Goal: Task Accomplishment & Management: Manage account settings

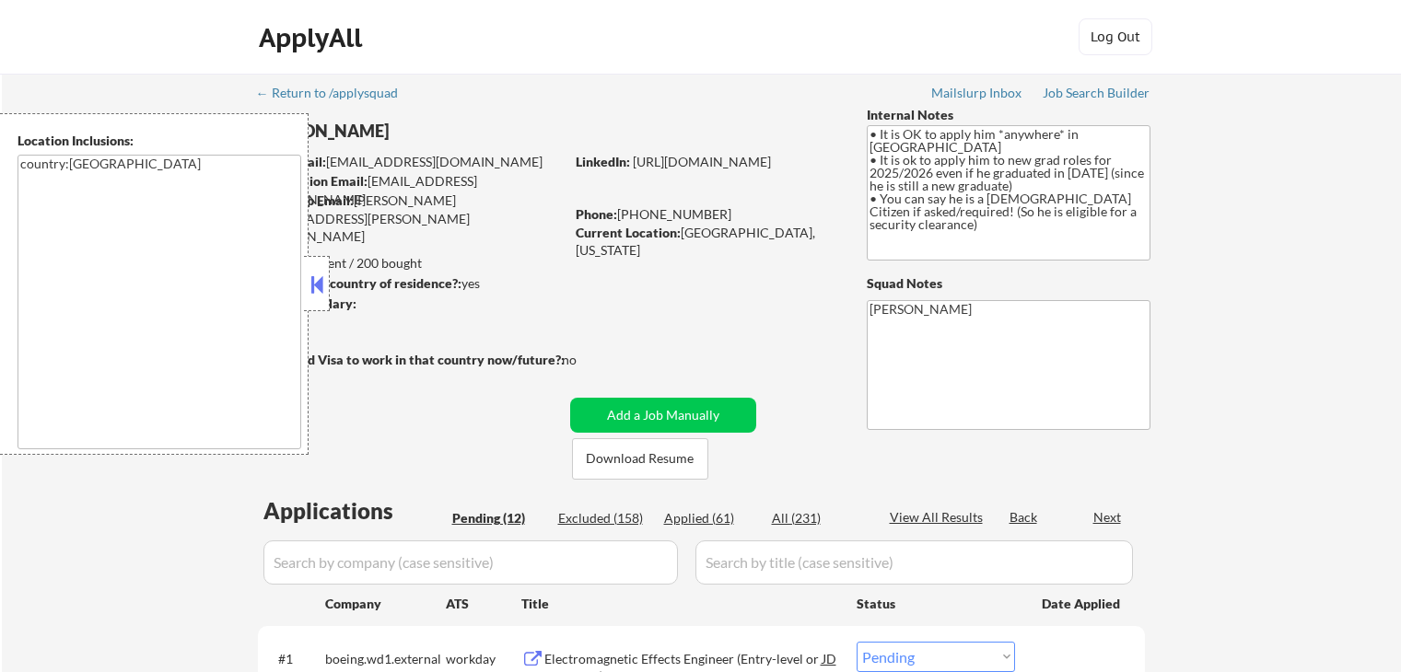
select select ""pending""
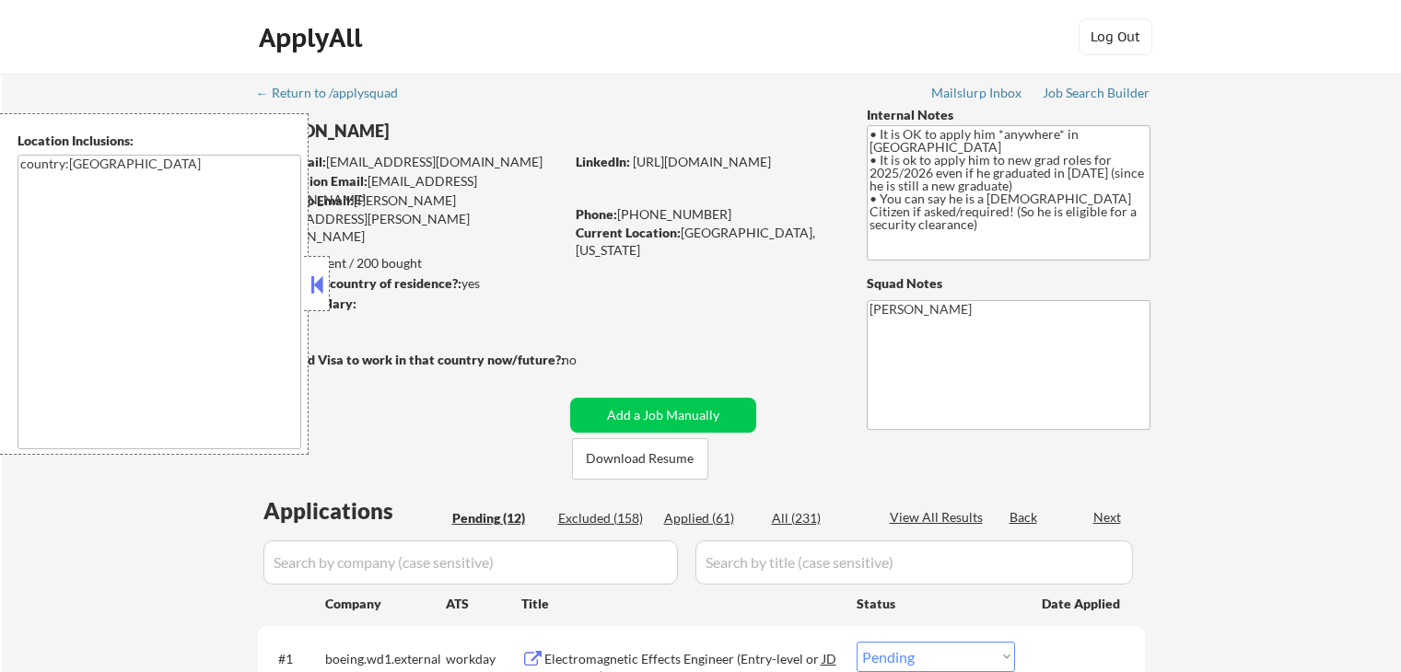
select select ""pending""
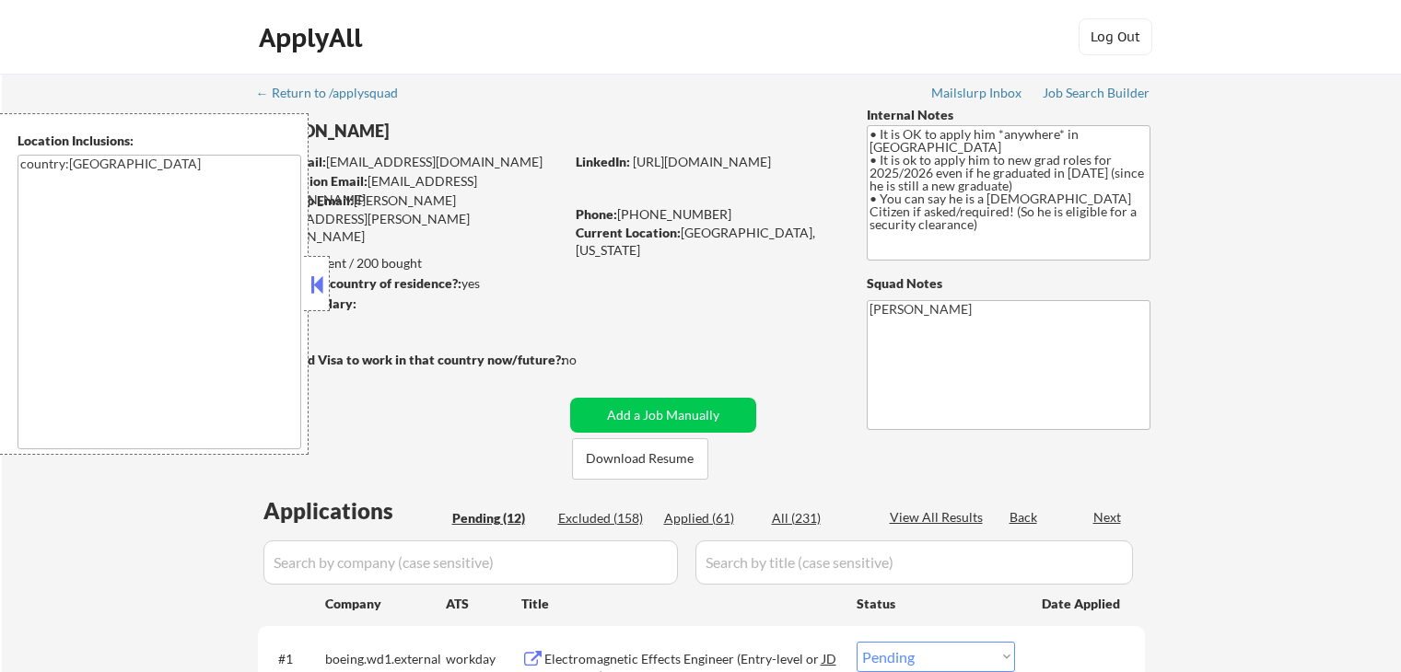
select select ""pending""
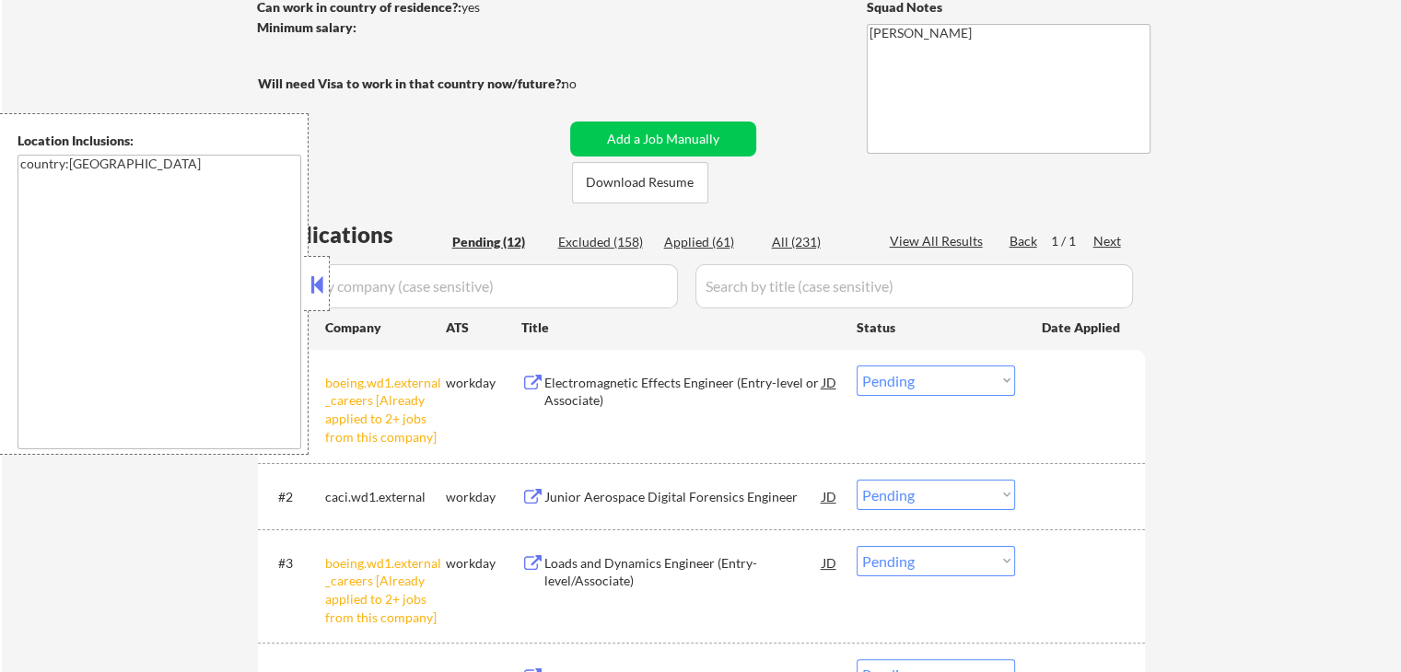
scroll to position [368, 0]
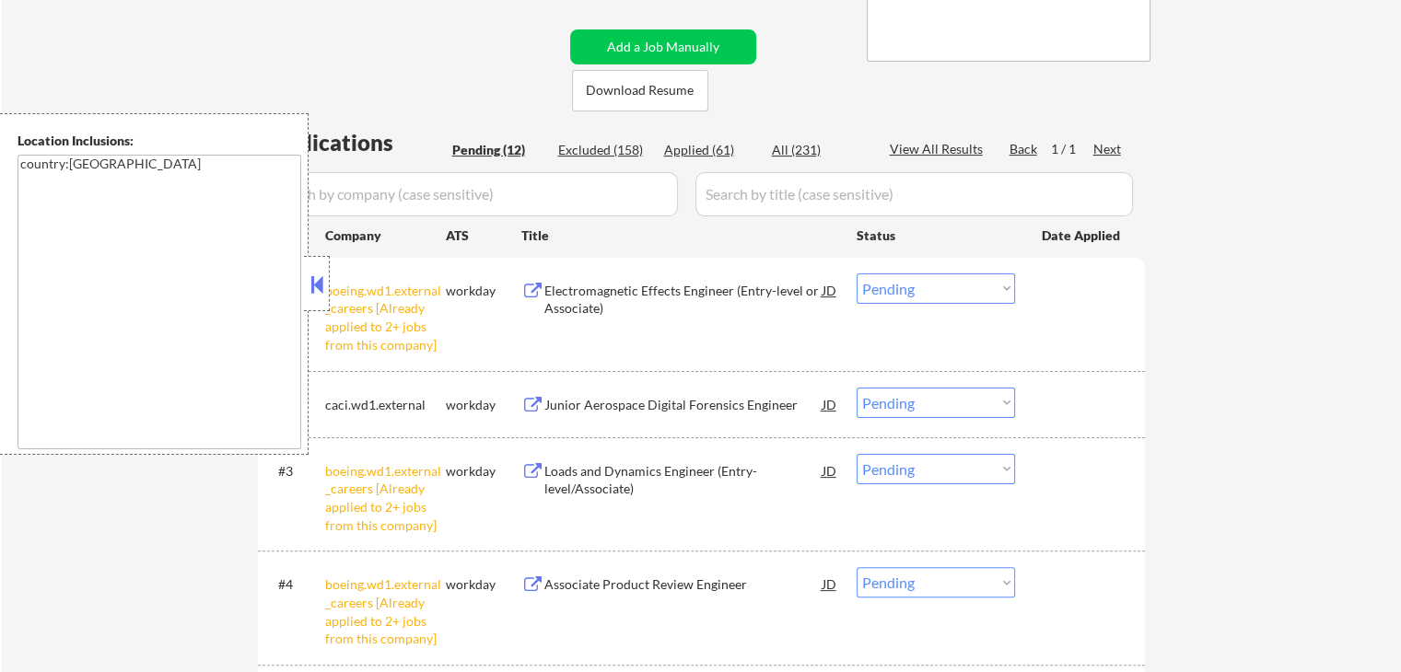
click at [932, 286] on select "Choose an option... Pending Applied Excluded (Questions) Excluded (Expired) Exc…" at bounding box center [936, 289] width 158 height 30
click at [857, 274] on select "Choose an option... Pending Applied Excluded (Questions) Excluded (Expired) Exc…" at bounding box center [936, 289] width 158 height 30
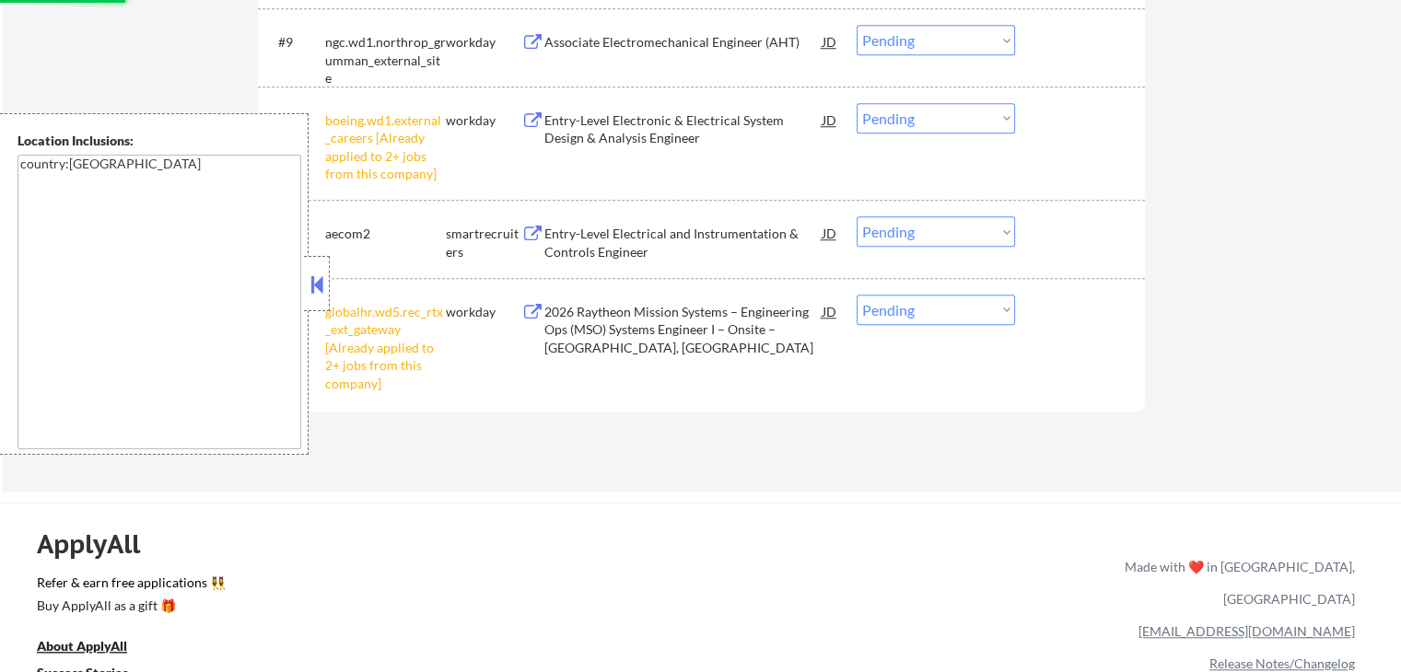
scroll to position [1566, 0]
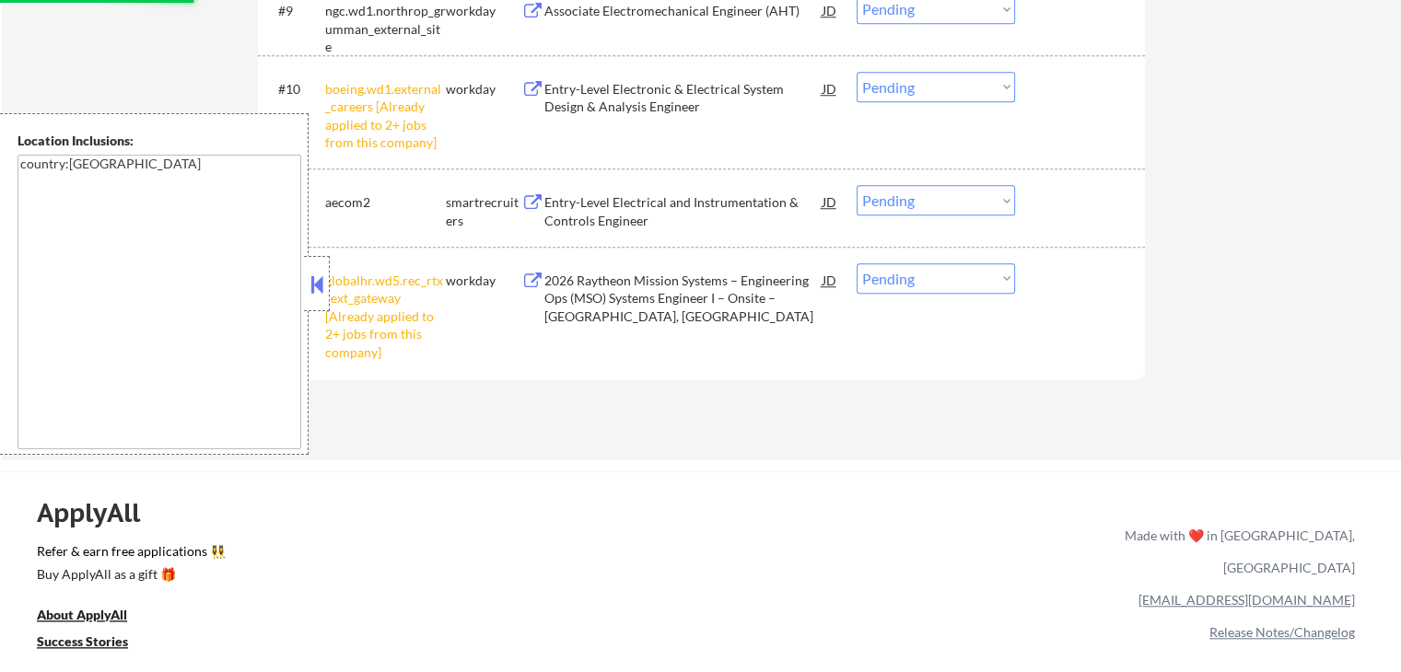
select select ""pending""
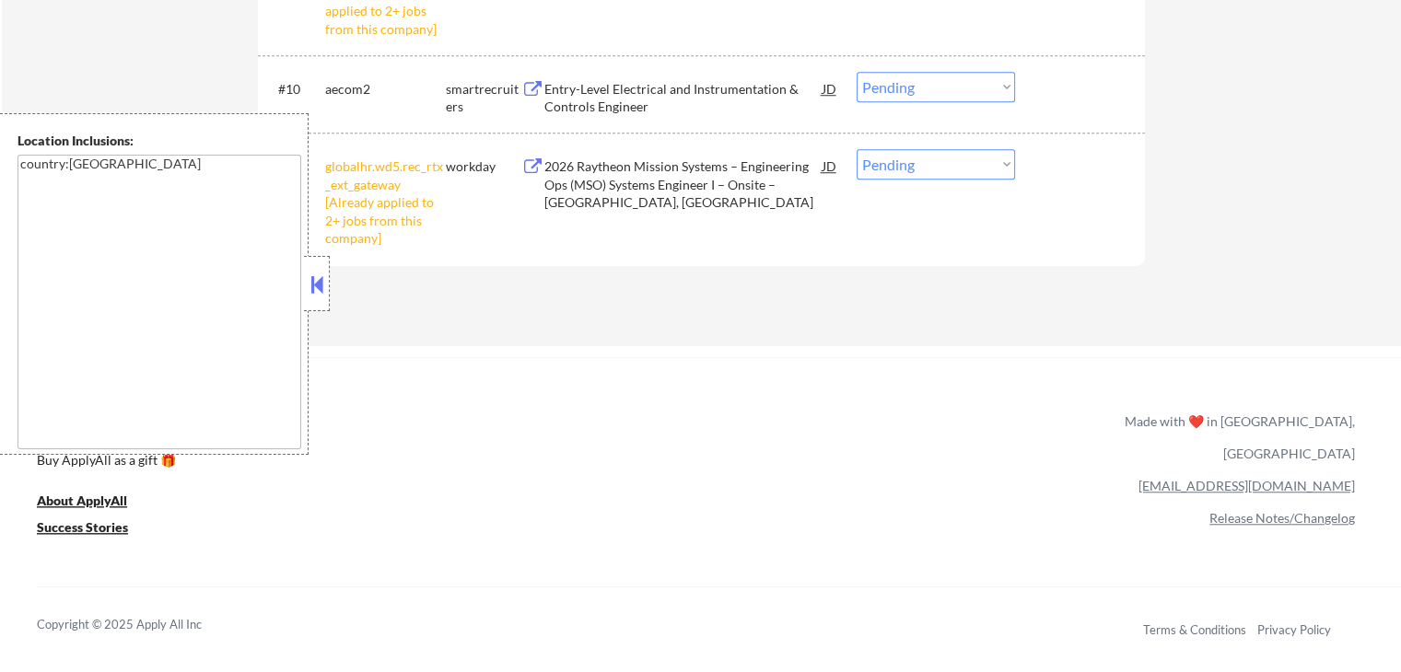
drag, startPoint x: 903, startPoint y: 152, endPoint x: 911, endPoint y: 161, distance: 12.4
click at [903, 152] on select "Choose an option... Pending Applied Excluded (Questions) Excluded (Expired) Exc…" at bounding box center [936, 164] width 158 height 30
select select ""excluded__other_""
click at [857, 149] on select "Choose an option... Pending Applied Excluded (Questions) Excluded (Expired) Exc…" at bounding box center [936, 164] width 158 height 30
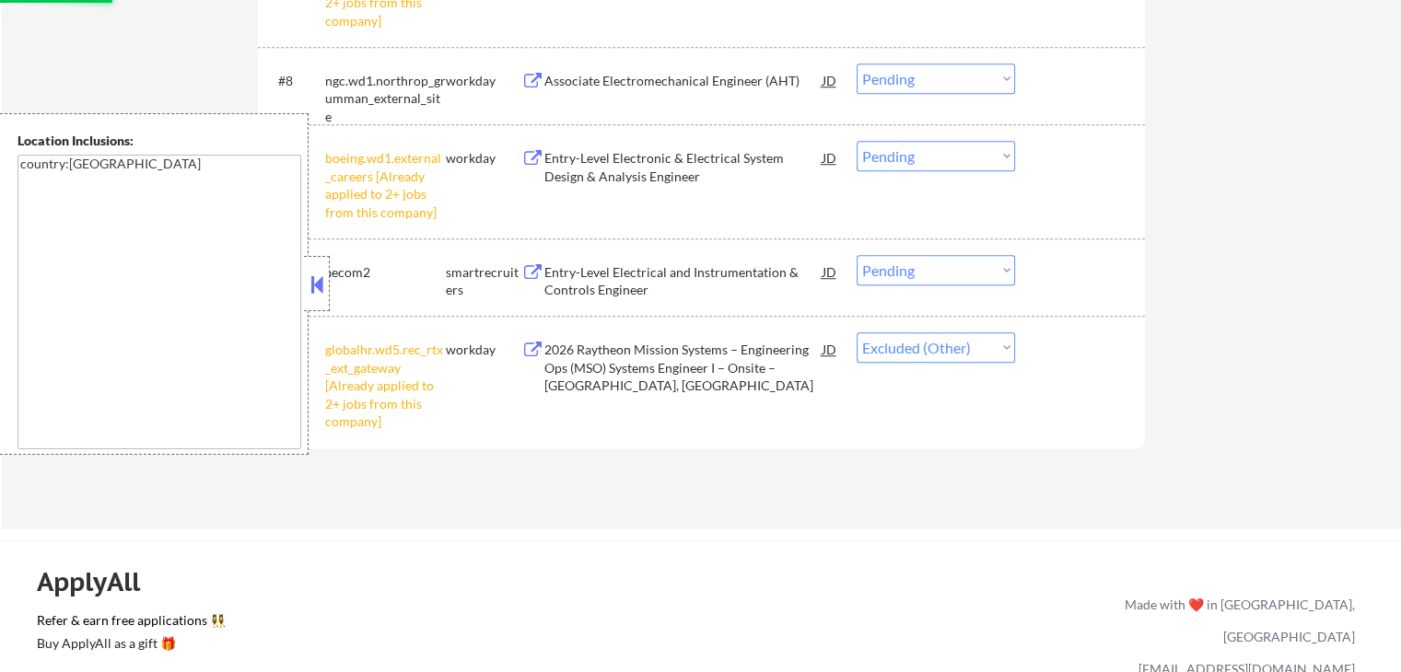
scroll to position [1382, 0]
click at [924, 162] on select "Choose an option... Pending Applied Excluded (Questions) Excluded (Expired) Exc…" at bounding box center [936, 157] width 158 height 30
click at [857, 142] on select "Choose an option... Pending Applied Excluded (Questions) Excluded (Expired) Exc…" at bounding box center [936, 157] width 158 height 30
select select ""pending""
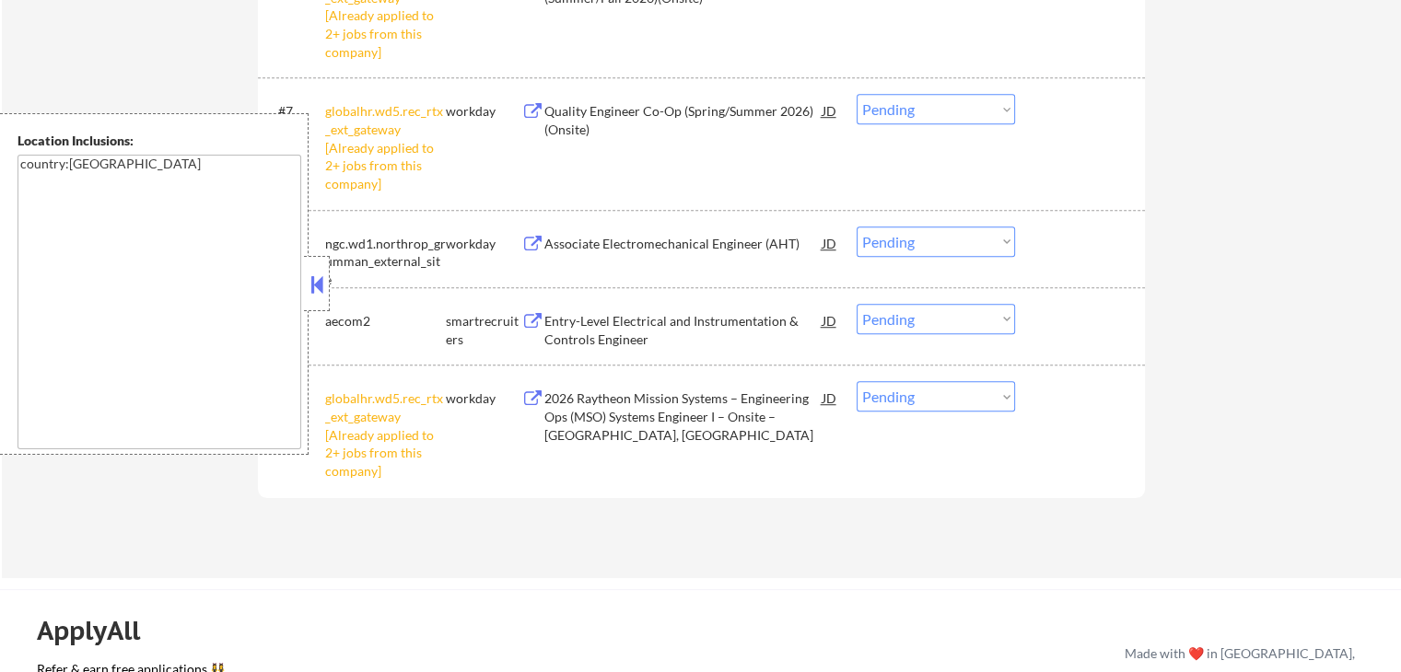
scroll to position [1197, 0]
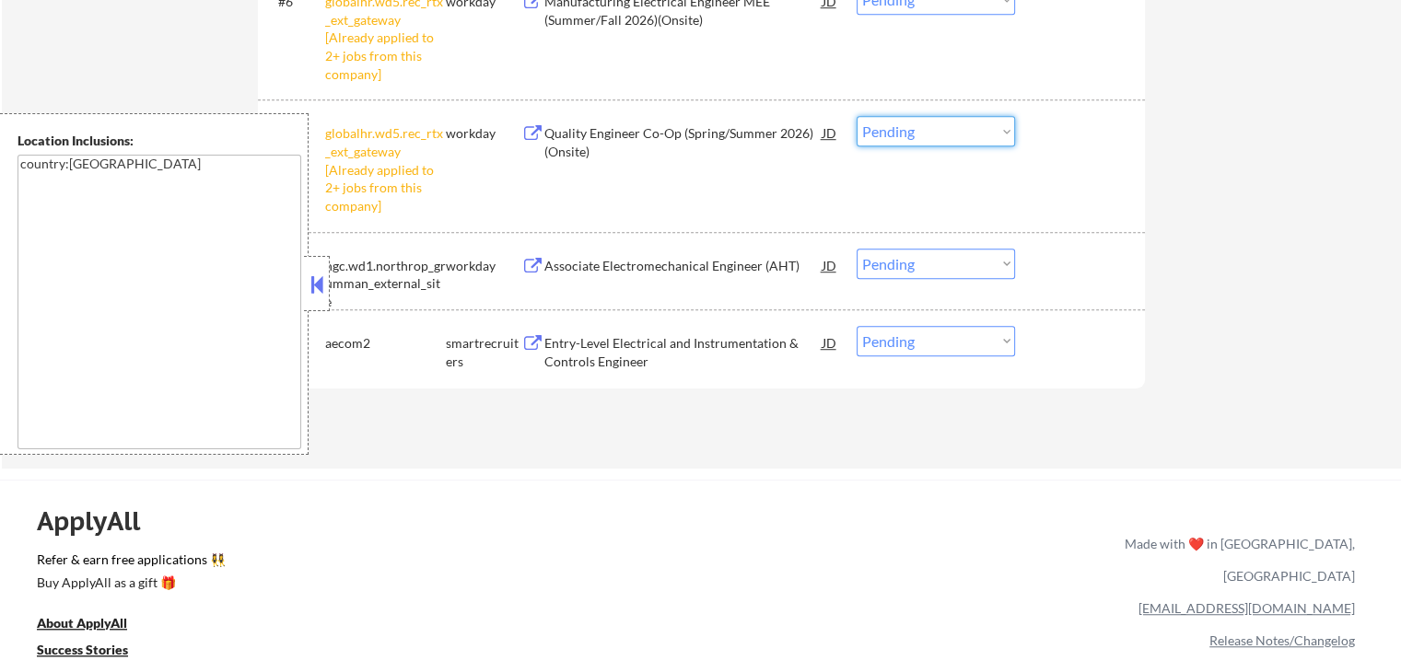
click at [912, 129] on select "Choose an option... Pending Applied Excluded (Questions) Excluded (Expired) Exc…" at bounding box center [936, 131] width 158 height 30
select select ""excluded__other_""
click at [857, 116] on select "Choose an option... Pending Applied Excluded (Questions) Excluded (Expired) Exc…" at bounding box center [936, 131] width 158 height 30
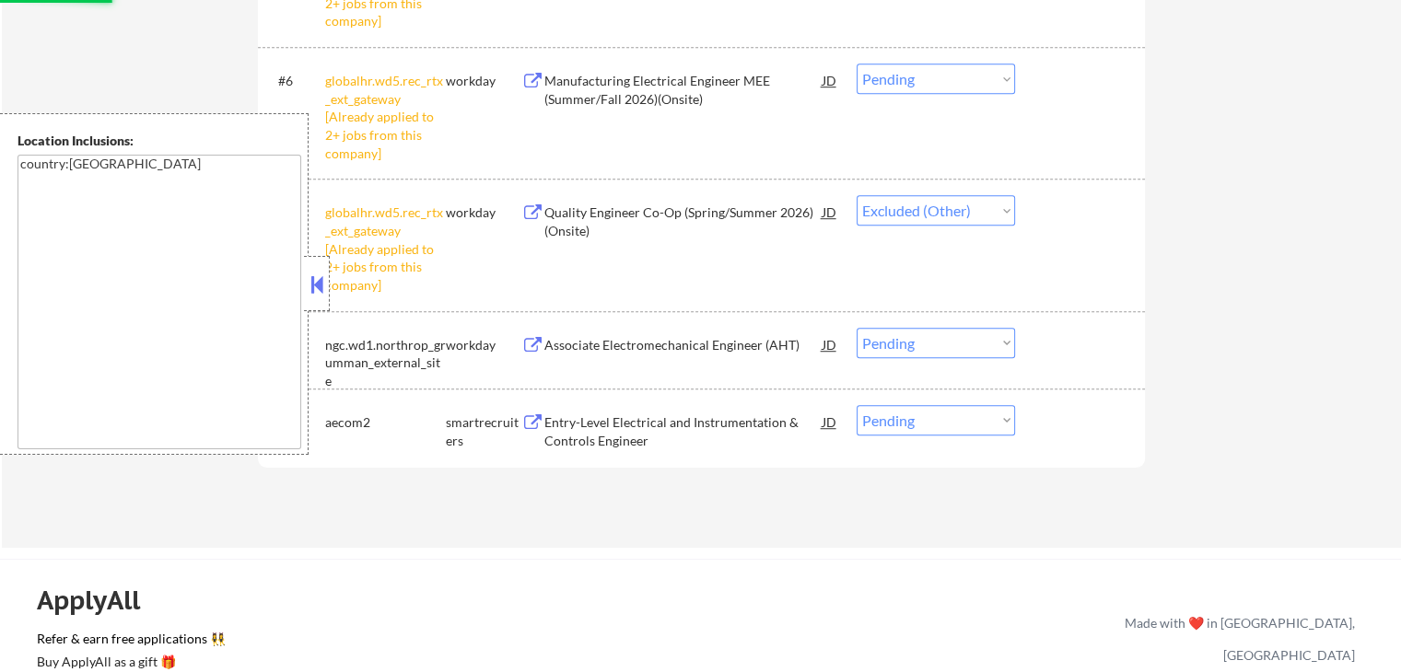
scroll to position [1013, 0]
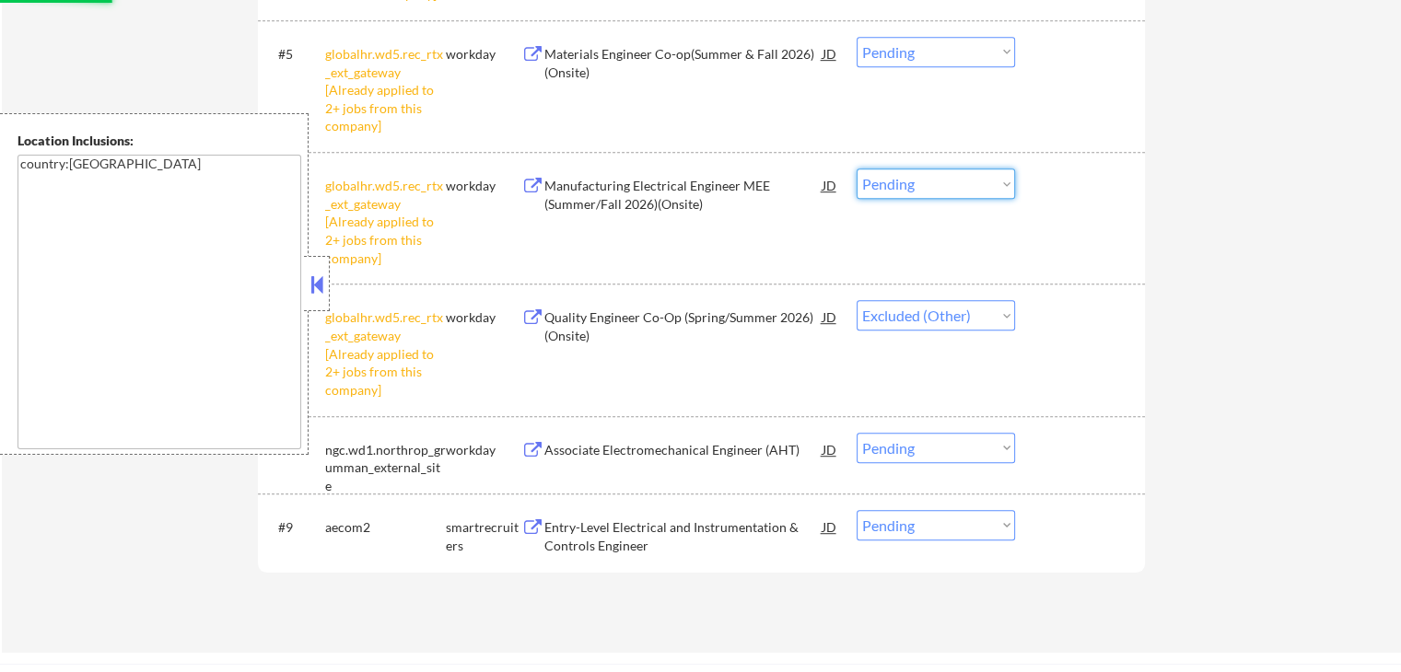
click at [907, 187] on select "Choose an option... Pending Applied Excluded (Questions) Excluded (Expired) Exc…" at bounding box center [936, 184] width 158 height 30
select select ""excluded__other_""
click at [857, 169] on select "Choose an option... Pending Applied Excluded (Questions) Excluded (Expired) Exc…" at bounding box center [936, 184] width 158 height 30
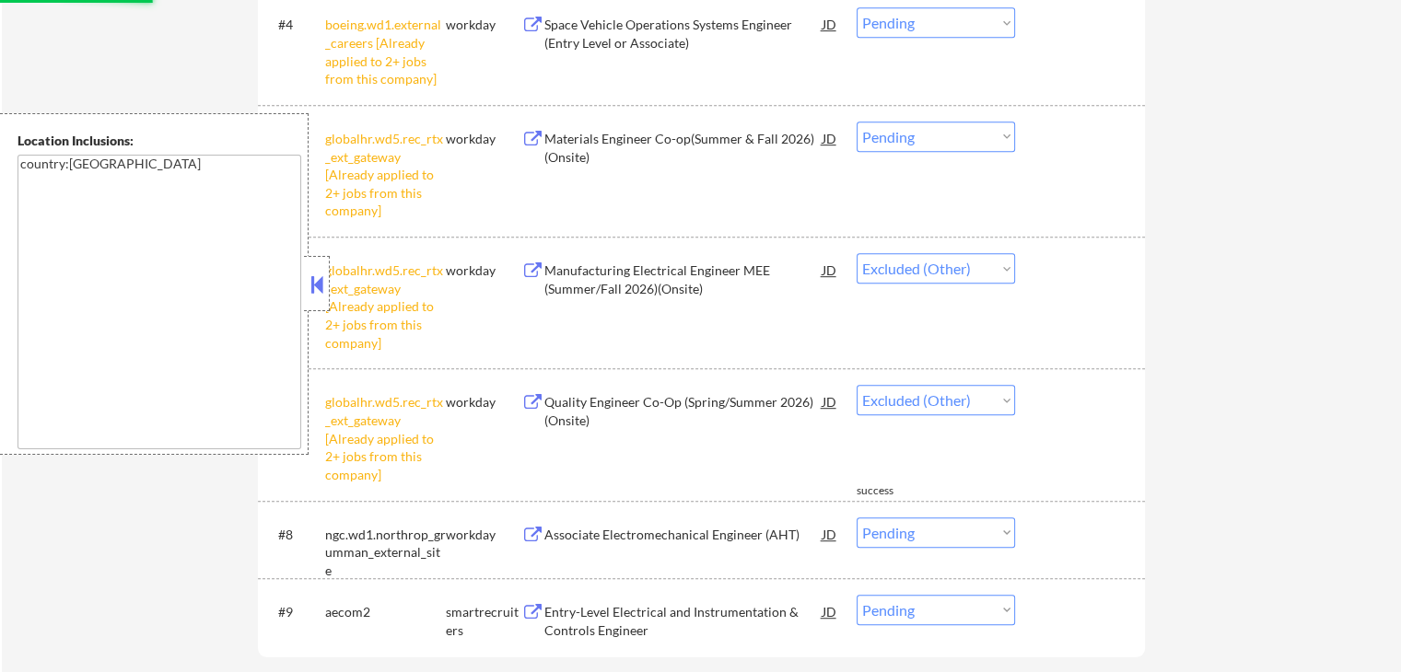
scroll to position [829, 0]
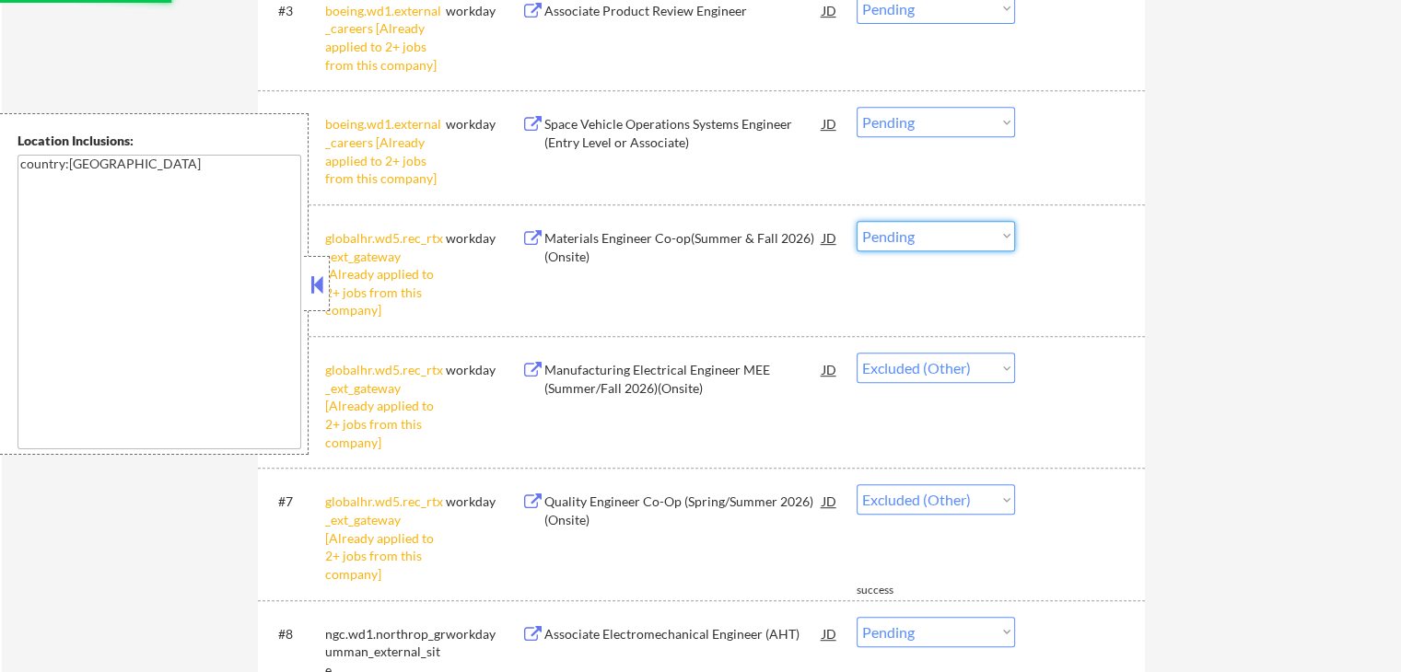
click at [914, 236] on select "Choose an option... Pending Applied Excluded (Questions) Excluded (Expired) Exc…" at bounding box center [936, 236] width 158 height 30
select select ""excluded__other_""
click at [857, 221] on select "Choose an option... Pending Applied Excluded (Questions) Excluded (Expired) Exc…" at bounding box center [936, 236] width 158 height 30
click at [927, 105] on div "#4 boeing.wd1.external_careers [Already applied to 2+ jobs from this company] w…" at bounding box center [698, 147] width 870 height 97
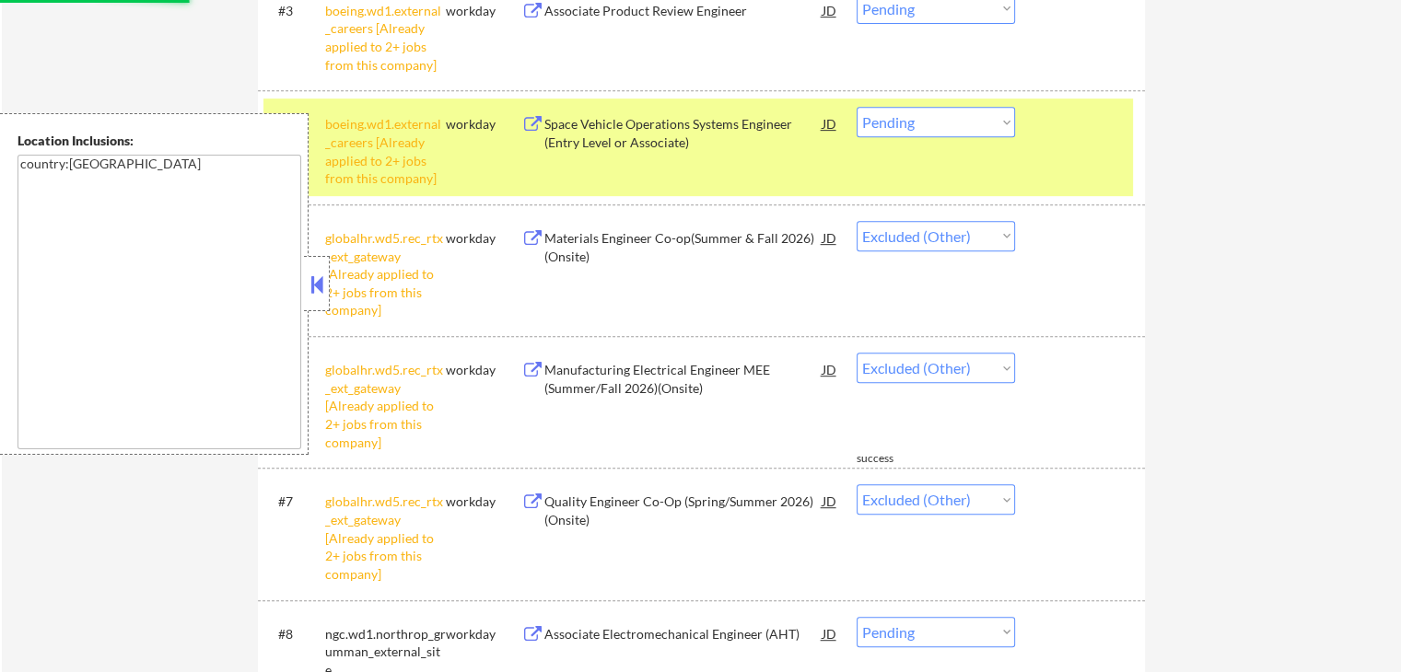
click at [940, 121] on select "Choose an option... Pending Applied Excluded (Questions) Excluded (Expired) Exc…" at bounding box center [936, 122] width 158 height 30
select select ""excluded__other_""
click at [857, 107] on select "Choose an option... Pending Applied Excluded (Questions) Excluded (Expired) Exc…" at bounding box center [936, 122] width 158 height 30
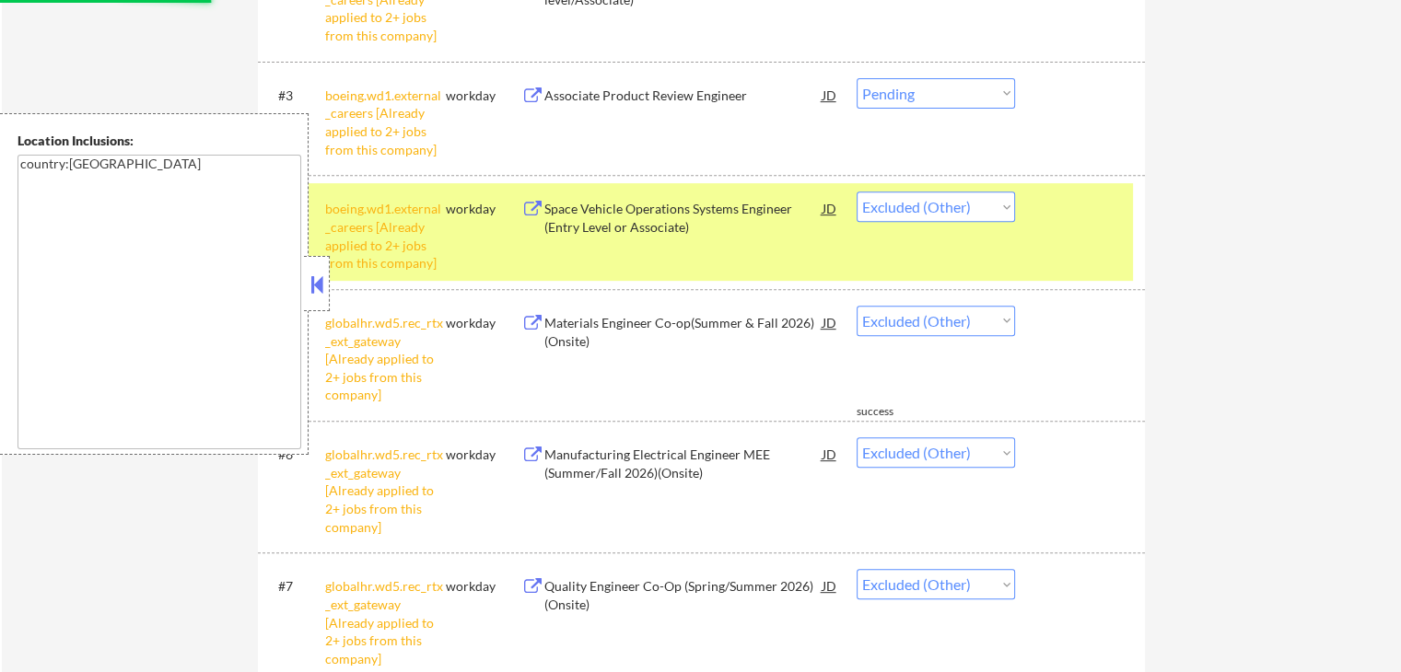
scroll to position [645, 0]
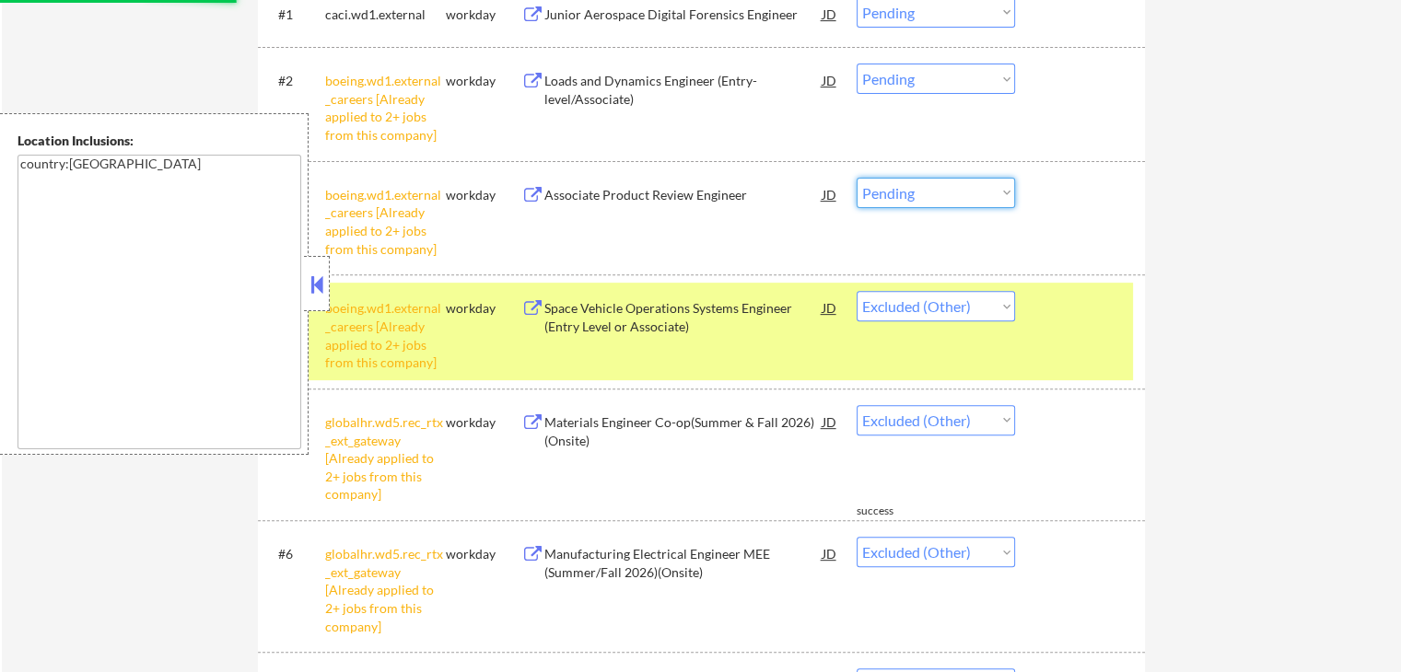
click at [918, 196] on select "Choose an option... Pending Applied Excluded (Questions) Excluded (Expired) Exc…" at bounding box center [936, 193] width 158 height 30
select select ""excluded__other_""
click at [857, 178] on select "Choose an option... Pending Applied Excluded (Questions) Excluded (Expired) Exc…" at bounding box center [936, 193] width 158 height 30
click at [893, 80] on select "Choose an option... Pending Applied Excluded (Questions) Excluded (Expired) Exc…" at bounding box center [936, 79] width 158 height 30
select select ""excluded__other_""
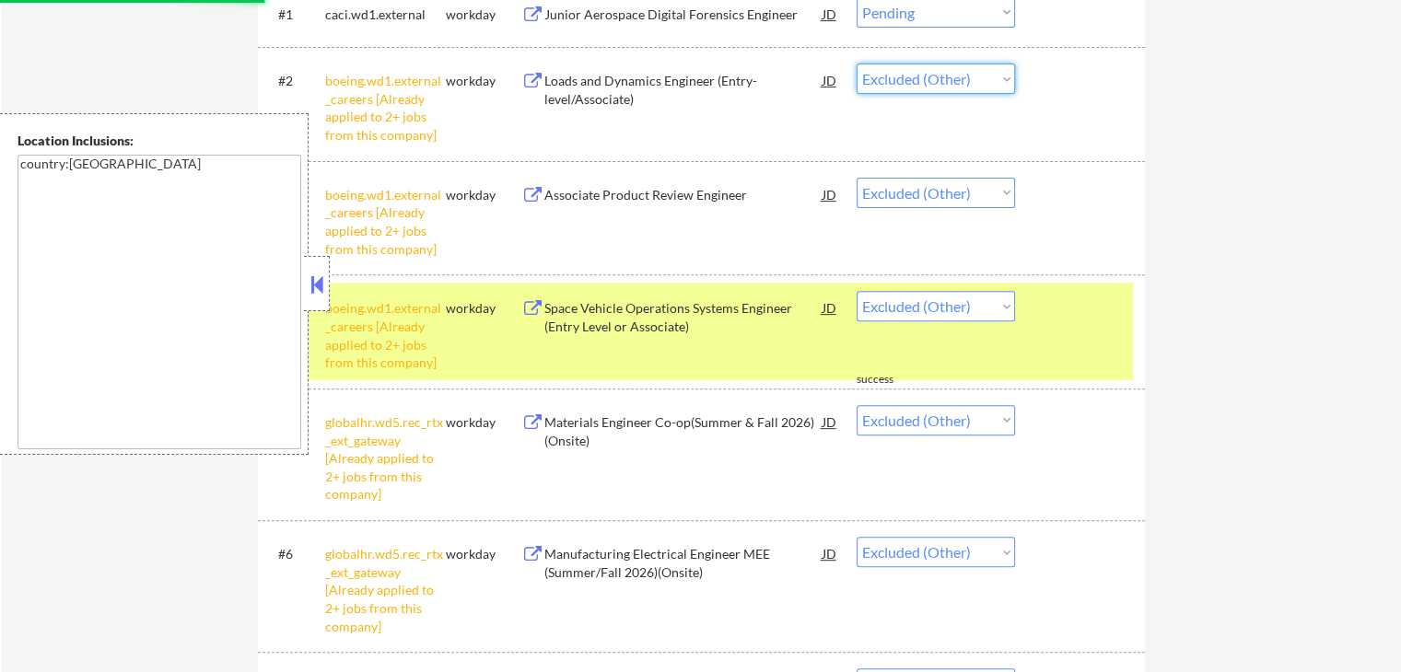
click at [857, 64] on select "Choose an option... Pending Applied Excluded (Questions) Excluded (Expired) Exc…" at bounding box center [936, 79] width 158 height 30
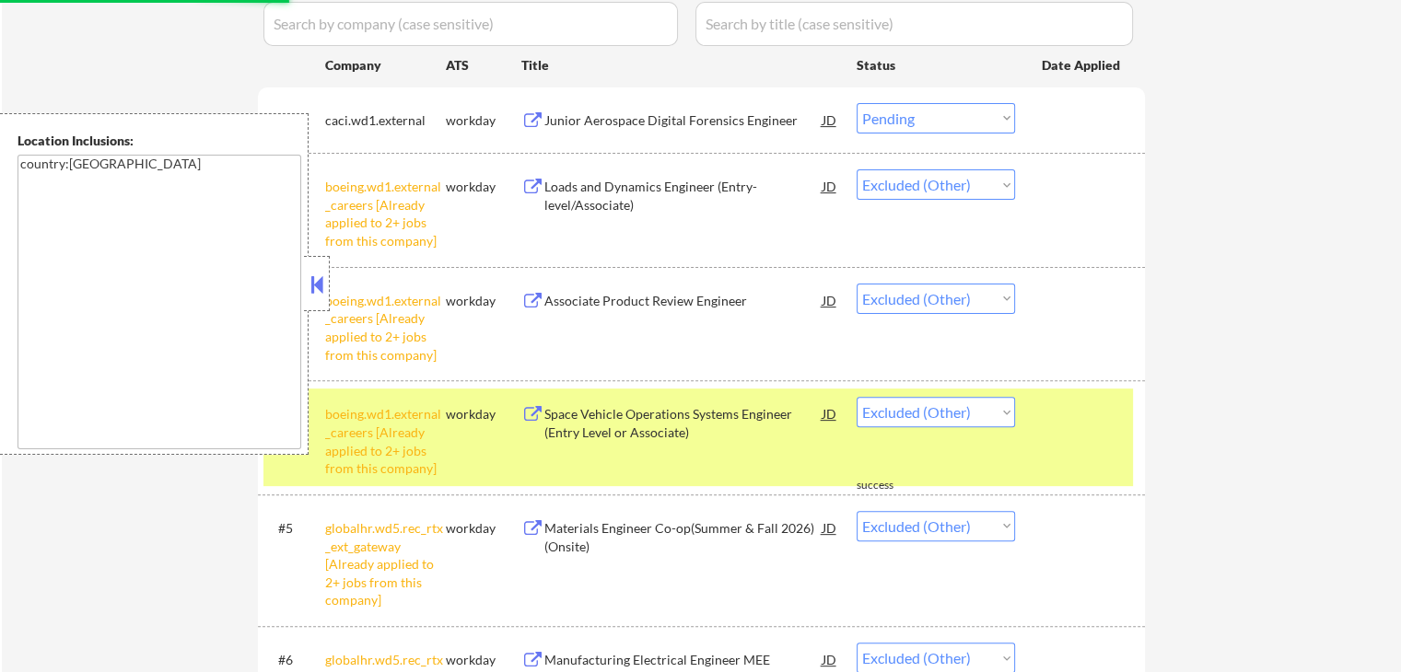
scroll to position [461, 0]
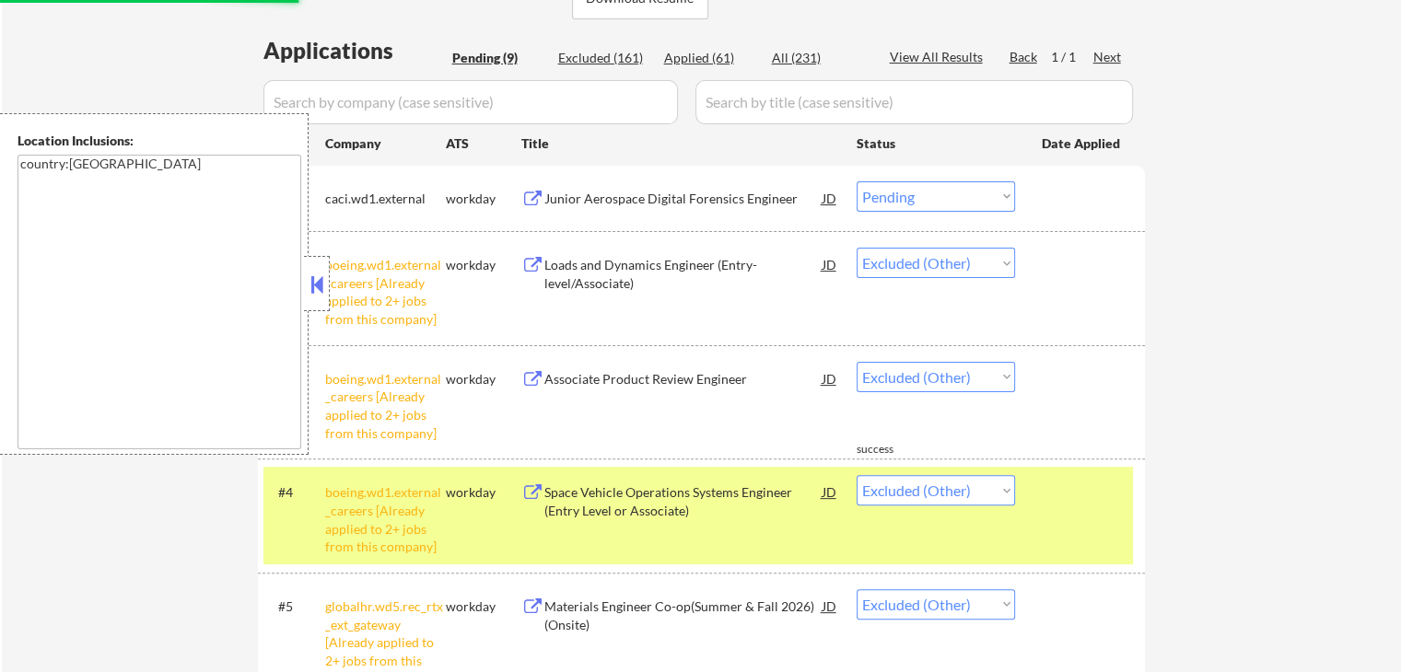
select select ""pending""
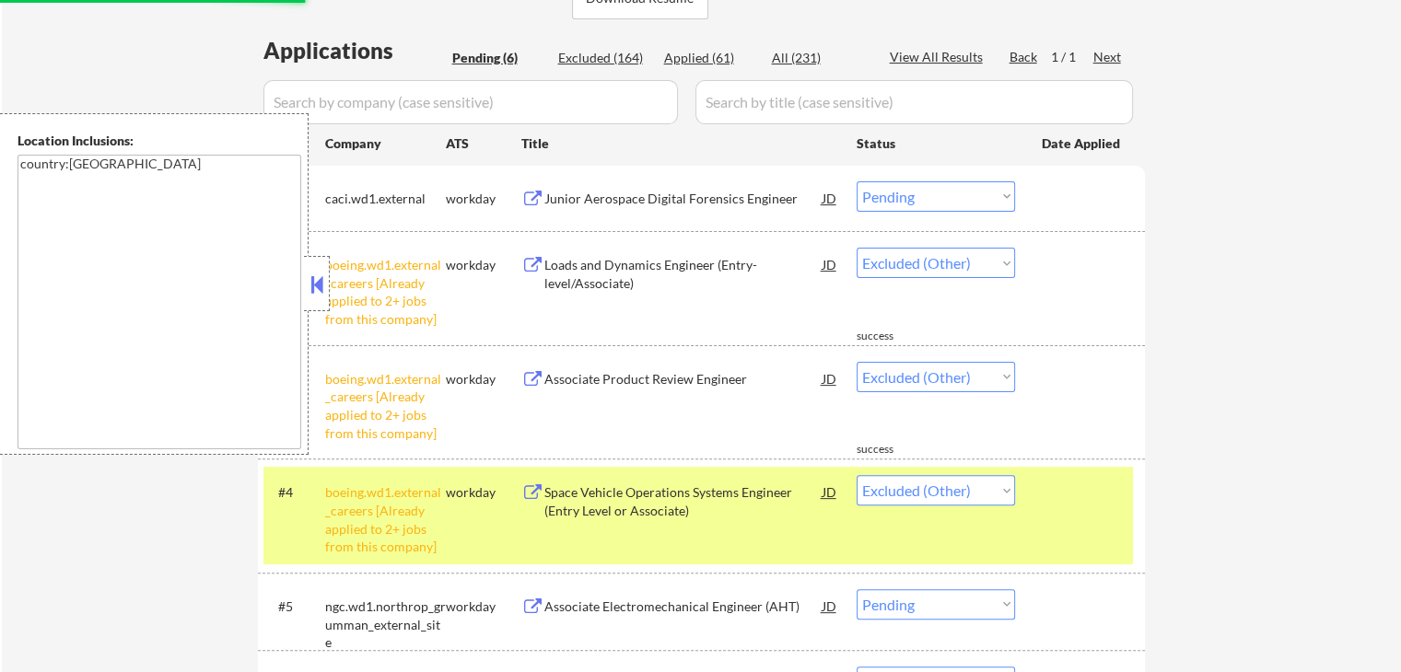
click at [1282, 212] on div "← Return to /applysquad Mailslurp Inbox Job Search Builder [PERSON_NAME] User E…" at bounding box center [701, 211] width 1399 height 1197
select select ""pending""
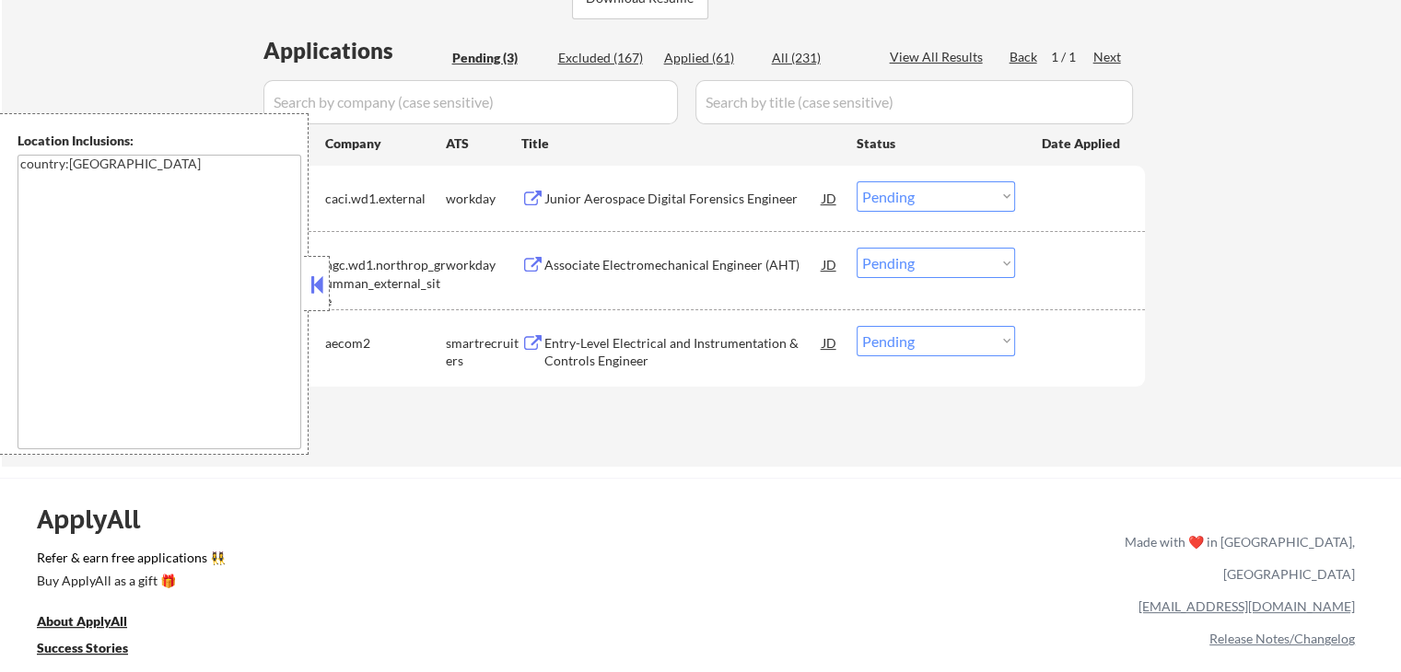
click at [660, 344] on div "Entry-Level Electrical and Instrumentation & Controls Engineer" at bounding box center [683, 352] width 278 height 36
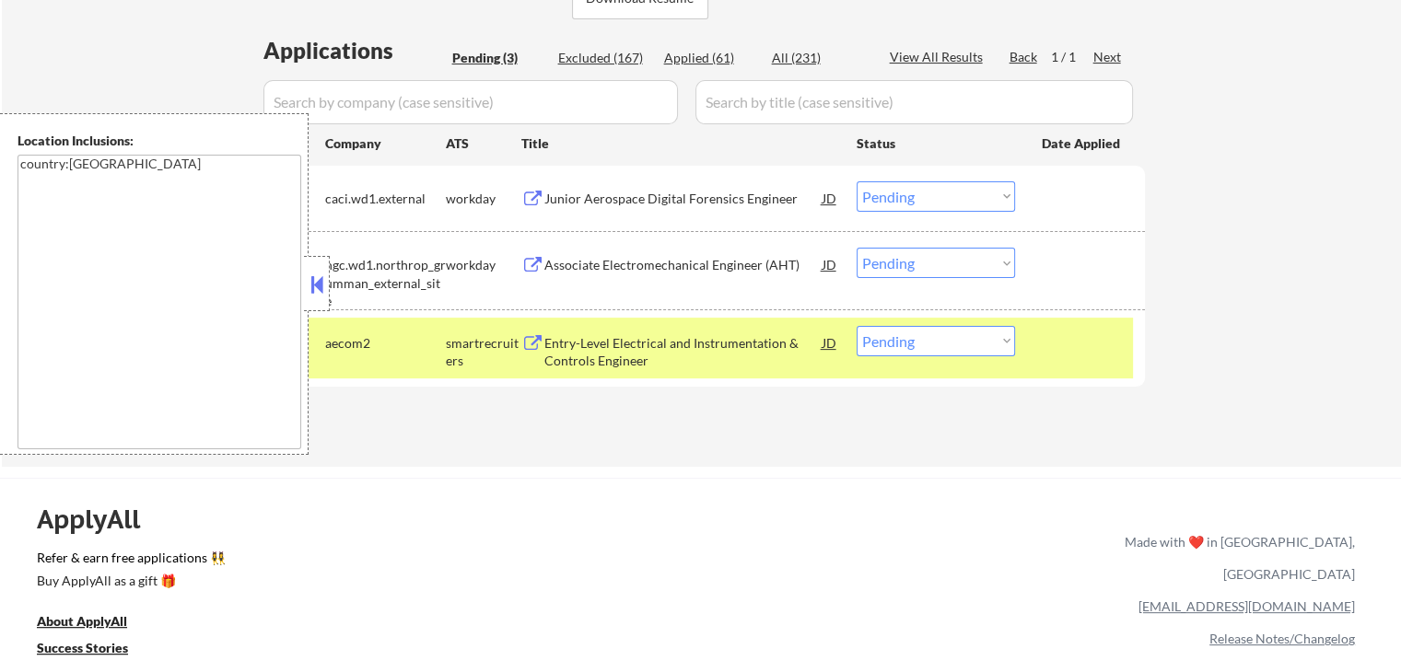
click at [544, 260] on div "Associate Electromechanical Engineer (AHT)" at bounding box center [683, 265] width 278 height 18
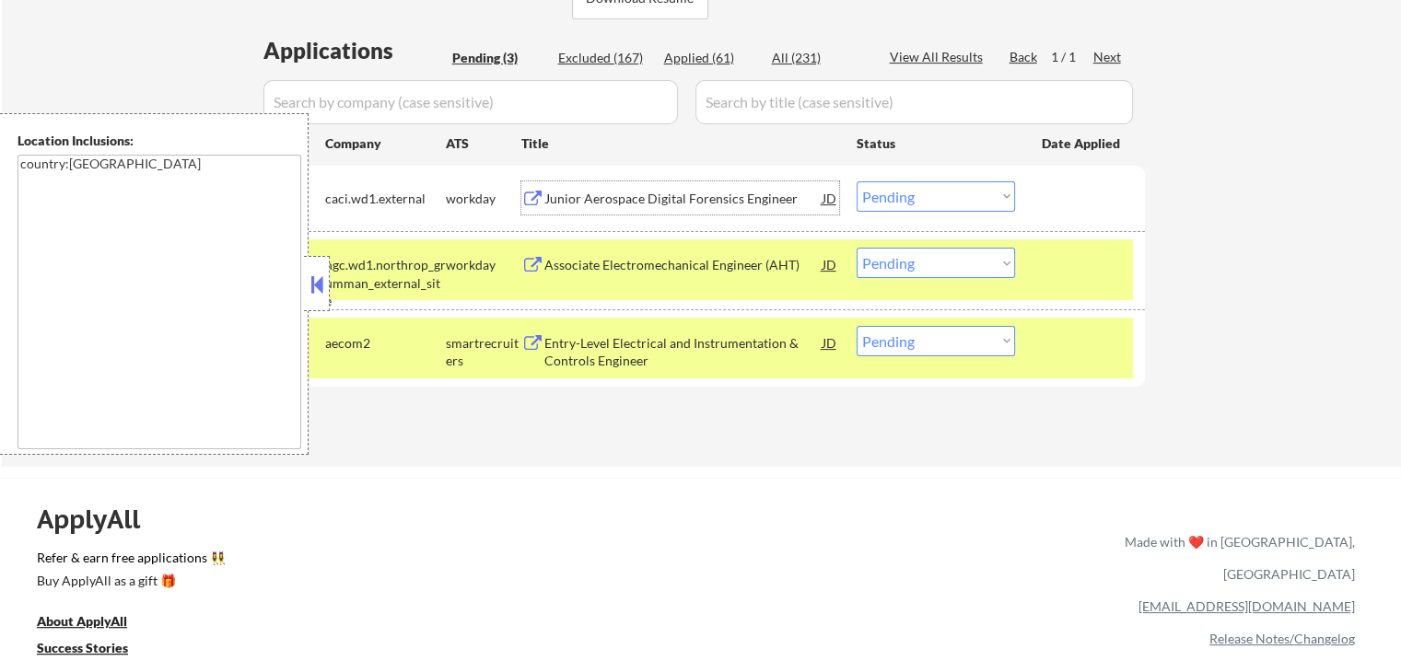
click at [566, 193] on div "Junior Aerospace Digital Forensics Engineer" at bounding box center [683, 199] width 278 height 18
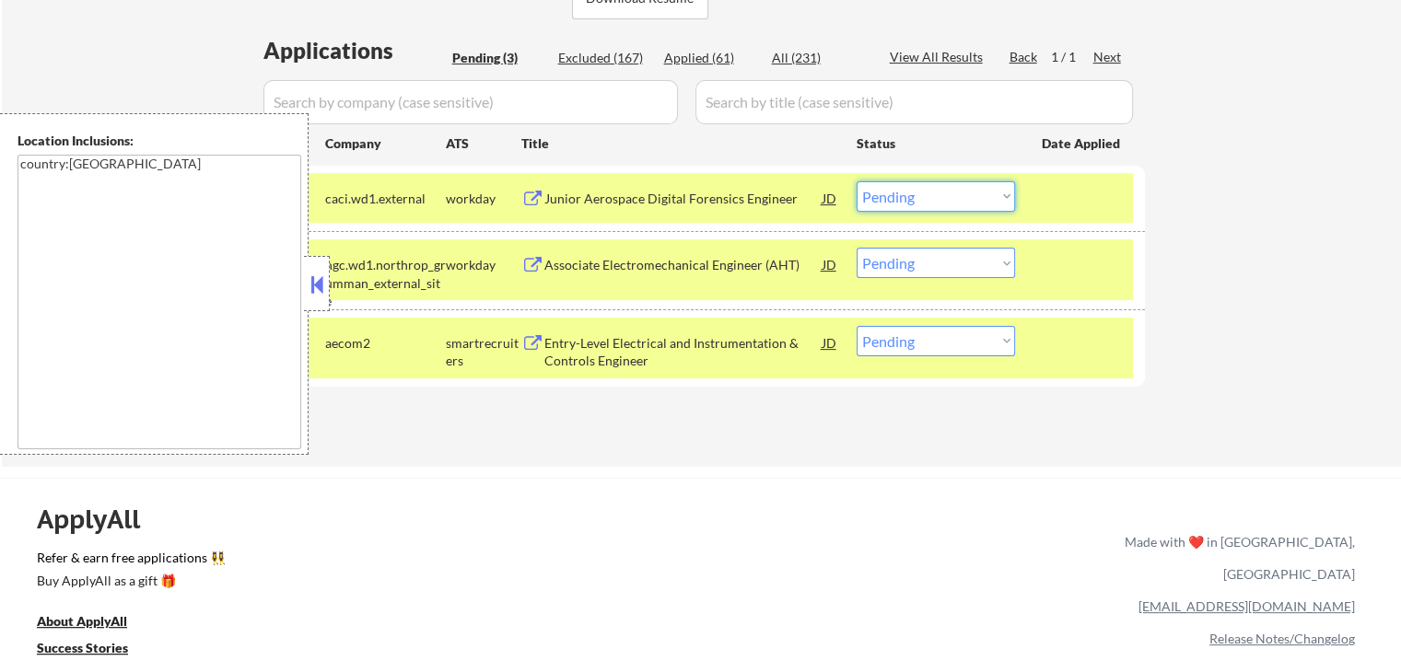
click at [913, 196] on select "Choose an option... Pending Applied Excluded (Questions) Excluded (Expired) Exc…" at bounding box center [936, 196] width 158 height 30
click at [857, 181] on select "Choose an option... Pending Applied Excluded (Questions) Excluded (Expired) Exc…" at bounding box center [936, 196] width 158 height 30
select select ""pending""
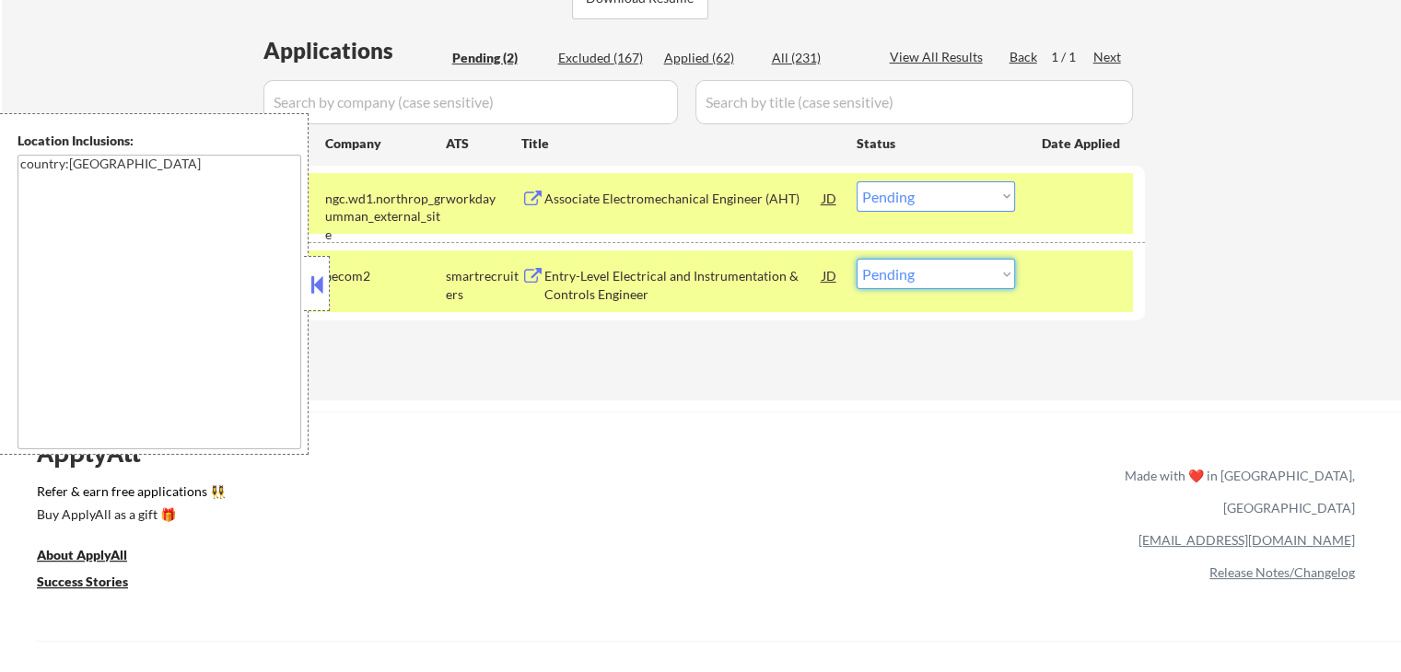
drag, startPoint x: 914, startPoint y: 277, endPoint x: 925, endPoint y: 286, distance: 13.8
click at [914, 277] on select "Choose an option... Pending Applied Excluded (Questions) Excluded (Expired) Exc…" at bounding box center [936, 274] width 158 height 30
select select ""excluded""
click at [857, 259] on select "Choose an option... Pending Applied Excluded (Questions) Excluded (Expired) Exc…" at bounding box center [936, 274] width 158 height 30
